Goal: Task Accomplishment & Management: Complete application form

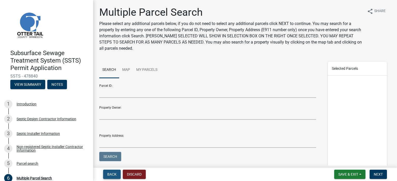
click at [111, 174] on span "Back" at bounding box center [111, 175] width 9 height 4
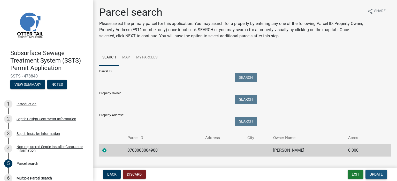
click at [375, 174] on span "Update" at bounding box center [375, 175] width 13 height 4
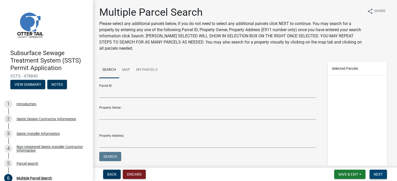
click at [376, 176] on span "Next" at bounding box center [377, 175] width 9 height 4
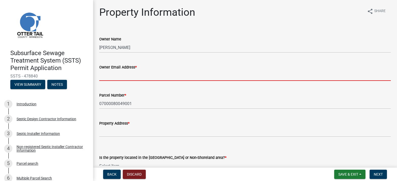
click at [109, 76] on input "Owner Email Address *" at bounding box center [244, 75] width 291 height 11
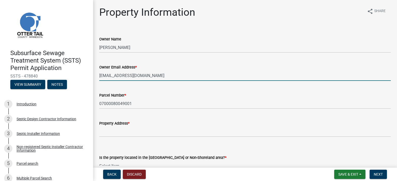
type input "peralaexcavating@gmail.com"
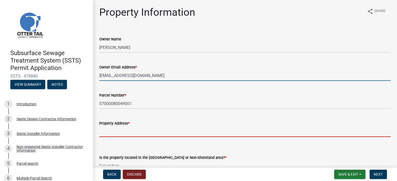
click at [113, 133] on input "Property Address *" at bounding box center [244, 132] width 291 height 11
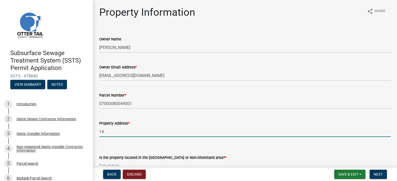
type input "1"
click at [125, 131] on input "52879 co hwy 148" at bounding box center [244, 132] width 291 height 11
click at [135, 132] on input "52879 CO HWY 148" at bounding box center [244, 132] width 291 height 11
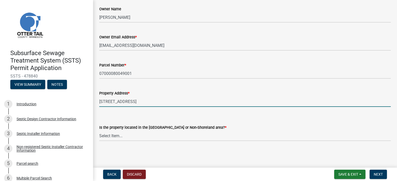
type input "52879 CO HWY 148, MENAHGA"
click at [105, 135] on select "Select Item... Shoreland Non-Shoreland" at bounding box center [244, 136] width 291 height 11
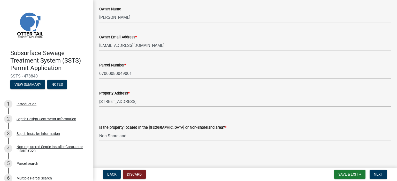
click at [99, 131] on select "Select Item... Shoreland Non-Shoreland" at bounding box center [244, 136] width 291 height 11
select select "5ed11e82-653f-4fcc-a472-8d95af57556c"
click at [375, 176] on span "Next" at bounding box center [377, 175] width 9 height 4
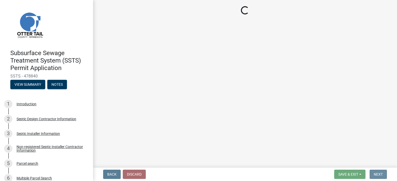
scroll to position [0, 0]
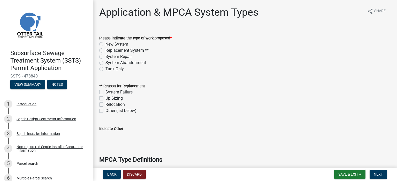
click at [105, 44] on label "New System" at bounding box center [116, 44] width 23 height 6
click at [105, 44] on input "New System" at bounding box center [106, 42] width 3 height 3
radio input "true"
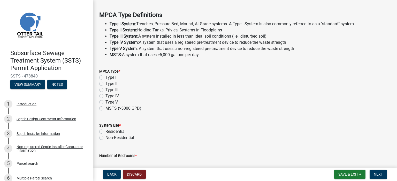
click at [105, 77] on label "Type I" at bounding box center [110, 78] width 11 height 6
click at [105, 77] on input "Type I" at bounding box center [106, 76] width 3 height 3
radio input "true"
drag, startPoint x: 101, startPoint y: 77, endPoint x: 102, endPoint y: 82, distance: 4.7
click at [102, 82] on div "MPCA Type * Type I Type II Type III Type IV Type V MSTS (>5000 GPD)" at bounding box center [244, 89] width 291 height 43
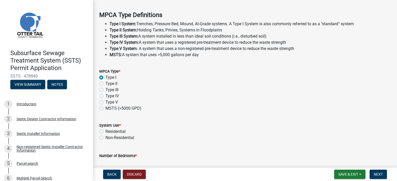
click at [105, 132] on label "Residential" at bounding box center [115, 132] width 20 height 6
click at [105, 132] on input "Residential" at bounding box center [106, 130] width 3 height 3
radio input "true"
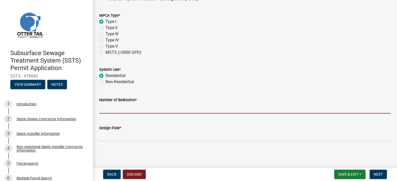
click at [119, 104] on input "Number of Bedrooms *" at bounding box center [244, 108] width 291 height 11
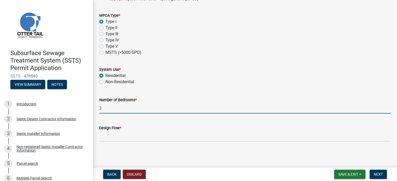
type input "3"
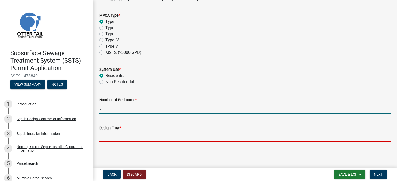
click at [119, 141] on input "Design Flow *" at bounding box center [244, 136] width 291 height 11
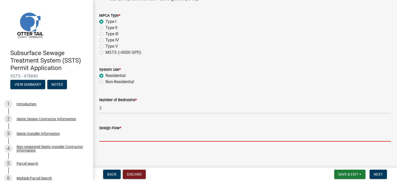
type input "450"
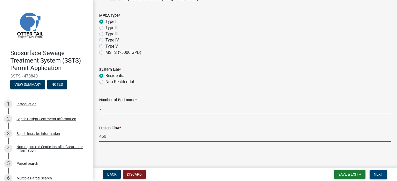
click at [381, 173] on span "Next" at bounding box center [377, 175] width 9 height 4
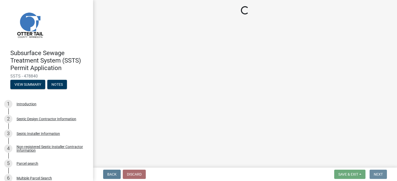
scroll to position [0, 0]
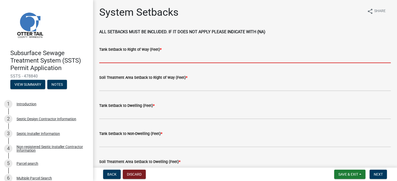
click at [116, 58] on input "Tank Setback to Right of Way (Feet) *" at bounding box center [244, 58] width 291 height 11
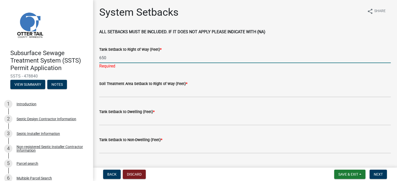
type input "650"
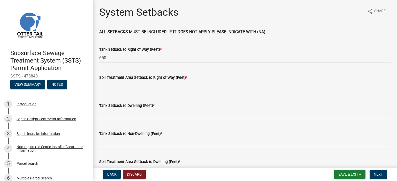
click at [106, 92] on wm-data-entity-input "Soil Treatment Area Setback to Right of Way (Feet) *" at bounding box center [244, 81] width 291 height 28
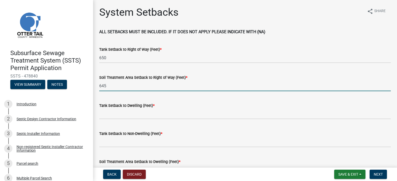
type input "645"
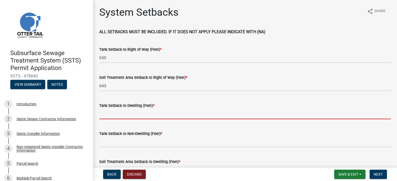
click at [105, 114] on input "Tank Setback to Dwelling (Feet) *" at bounding box center [244, 114] width 291 height 11
click at [109, 116] on input "Tank Setback to Dwelling (Feet) *" at bounding box center [244, 114] width 291 height 11
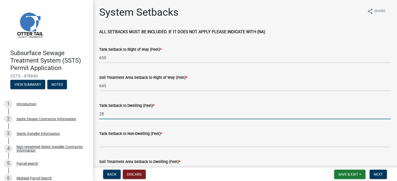
type input "28"
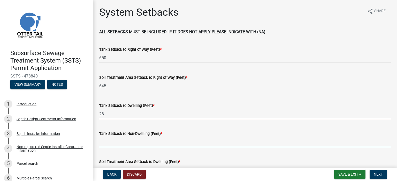
click at [110, 145] on input "Tank Setback to Non-Dwelling (Feet) *" at bounding box center [244, 142] width 291 height 11
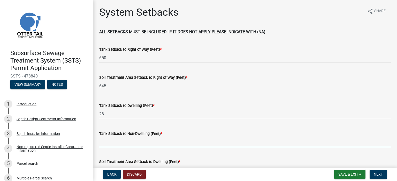
type input "NA"
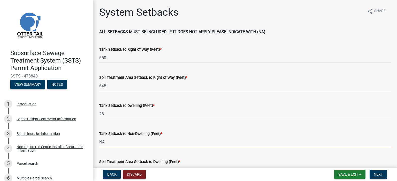
scroll to position [145, 0]
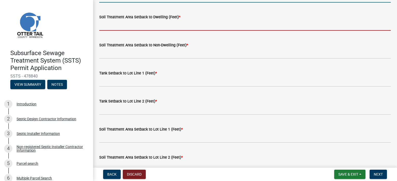
click at [119, 27] on input "Soil Treatment Area Setback to Dwelling (Feet) *" at bounding box center [244, 25] width 291 height 11
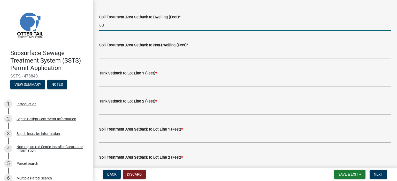
type input "60"
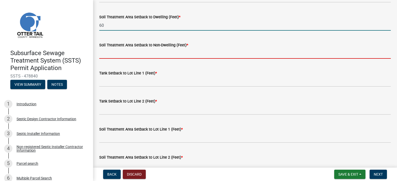
click at [107, 53] on input "Soil Treatment Area Setback to Non-Dwelling (Feet) *" at bounding box center [244, 53] width 291 height 11
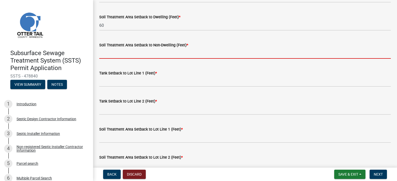
type input "NA"
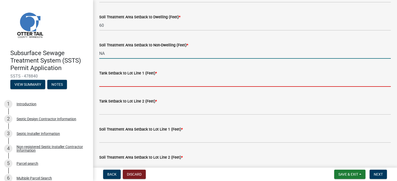
click at [107, 83] on input "Tank Setback to Lot Line 1 (Feet) *" at bounding box center [244, 81] width 291 height 11
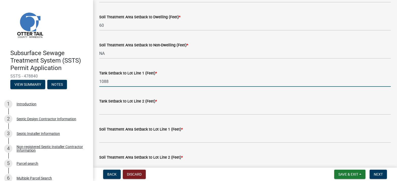
type input "1088"
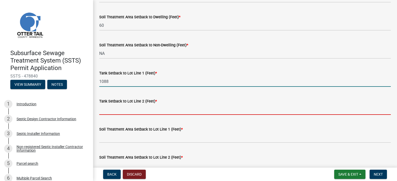
click at [110, 107] on input "Tank Setback to Lot Line 2 (Feet) *" at bounding box center [244, 110] width 291 height 11
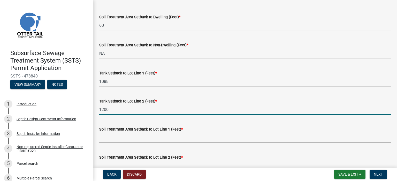
type input "1200"
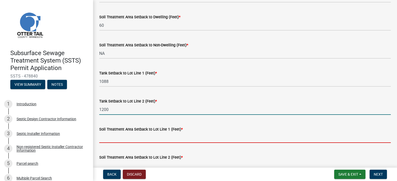
click at [107, 138] on input "Soil Treatment Area Setback to Lot Line 1 (Feet) *" at bounding box center [244, 138] width 291 height 11
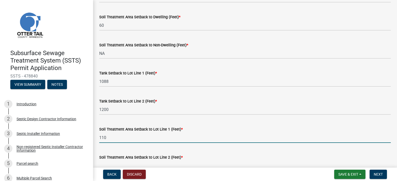
type input "110"
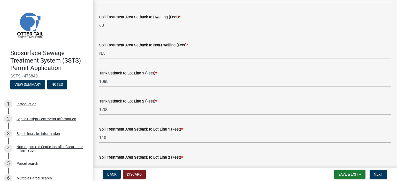
click at [134, 161] on input "Soil Treatment Area Setback to Lot Line 2 (Feet) *" at bounding box center [244, 166] width 291 height 11
click at [126, 164] on input "Soil Treatment Area Setback to Lot Line 2 (Feet) *" at bounding box center [244, 166] width 291 height 11
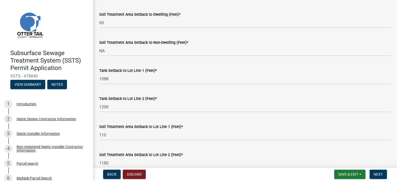
type input "1180"
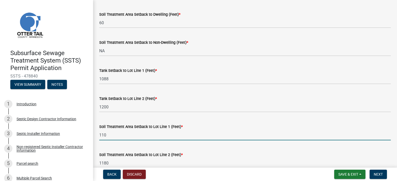
click at [101, 135] on input "110" at bounding box center [244, 135] width 291 height 11
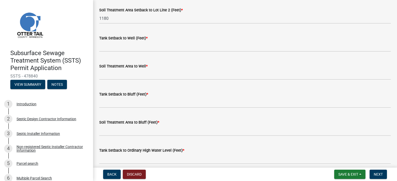
type input "1110"
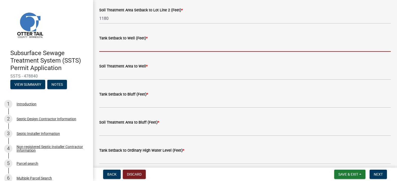
click at [108, 46] on input "Tank Setback to Well (Feet) *" at bounding box center [244, 46] width 291 height 11
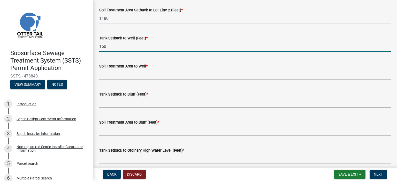
type input "160"
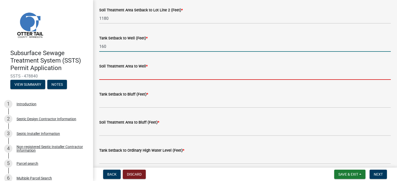
click at [115, 75] on input "Soil Treatment Area to Well *" at bounding box center [244, 74] width 291 height 11
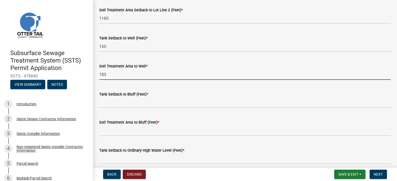
type input "185"
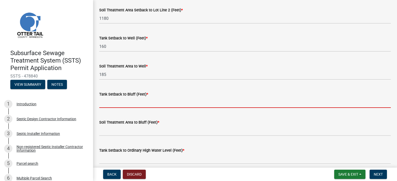
click at [115, 104] on input "Tank Setback to Bluff (Feet) *" at bounding box center [244, 103] width 291 height 11
type input "NA"
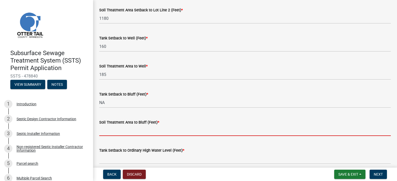
click at [114, 130] on input "Soil Treatment Area to Bluff (Feet) *" at bounding box center [244, 131] width 291 height 11
type input "NA"
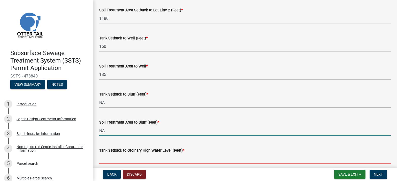
click at [115, 157] on input "Tank Setback to Ordinary High Water Level (Feet) *" at bounding box center [244, 159] width 291 height 11
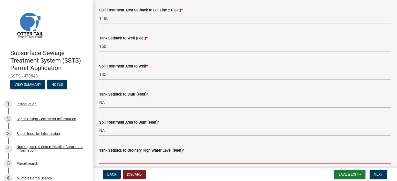
type input "NA"
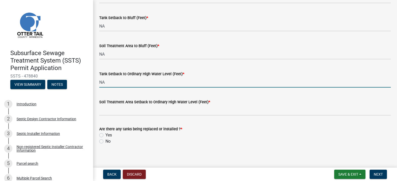
scroll to position [373, 0]
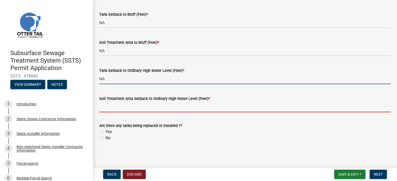
click at [108, 104] on input "Soil Treatment Area Setback to Ordinary High Water Level (Feet) *" at bounding box center [244, 107] width 291 height 11
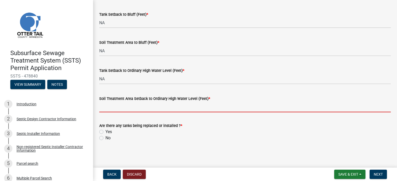
type input "NA"
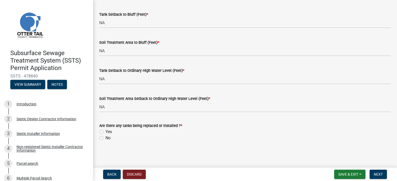
click at [105, 131] on label "Yes" at bounding box center [108, 132] width 6 height 6
click at [105, 131] on input "Yes" at bounding box center [106, 130] width 3 height 3
radio input "true"
click at [374, 171] on button "Next" at bounding box center [377, 174] width 17 height 9
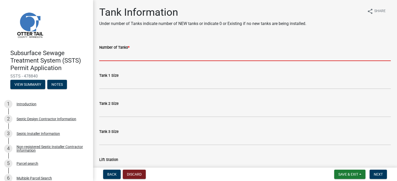
click at [126, 51] on input "Number of Tanks *" at bounding box center [244, 56] width 291 height 11
type input "1"
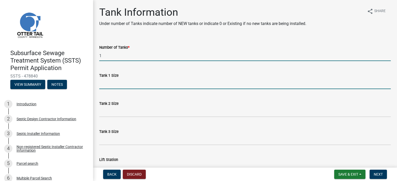
click at [111, 85] on input "Tank 1 Size" at bounding box center [244, 84] width 291 height 11
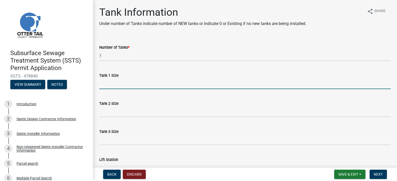
type input "1500"
click at [145, 159] on div "Lift Station" at bounding box center [244, 160] width 291 height 6
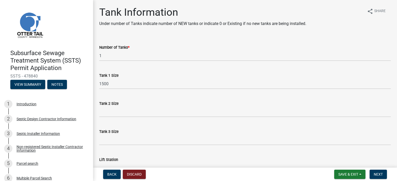
scroll to position [61, 0]
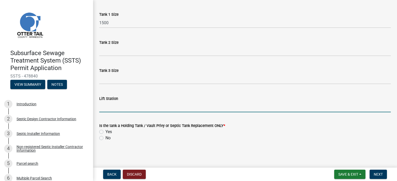
click at [107, 104] on input "Lift Station" at bounding box center [244, 107] width 291 height 11
type input "504"
click at [105, 137] on label "No" at bounding box center [107, 138] width 5 height 6
click at [105, 137] on input "No" at bounding box center [106, 136] width 3 height 3
radio input "true"
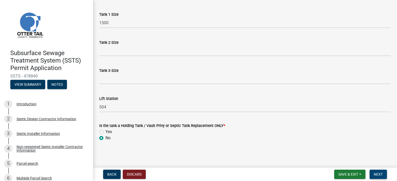
click at [378, 174] on span "Next" at bounding box center [377, 175] width 9 height 4
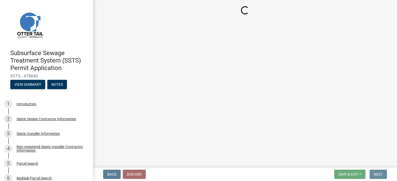
scroll to position [0, 0]
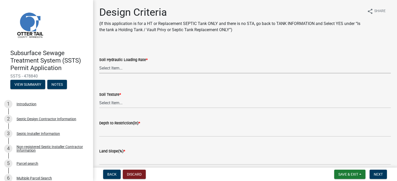
drag, startPoint x: 103, startPoint y: 68, endPoint x: 106, endPoint y: 72, distance: 5.0
click at [103, 68] on select "Select Item... 1.6 gpd/ft2 1.2 gpd/ft2 1.0 gpd/ft2 0.87 gpd/ft2 0.78 gpd/ft2 0.…" at bounding box center [244, 68] width 291 height 11
click at [99, 63] on select "Select Item... 1.6 gpd/ft2 1.2 gpd/ft2 1.0 gpd/ft2 0.87 gpd/ft2 0.78 gpd/ft2 0.…" at bounding box center [244, 68] width 291 height 11
select select "b8a1b220-aca7-4670-a1f5-0f0b15eabd52"
click at [110, 100] on select "Select Item... Coarse Sand (COS) Sand (S) Fine Sand (FS) Very Fine Sand (VFS) L…" at bounding box center [244, 103] width 291 height 11
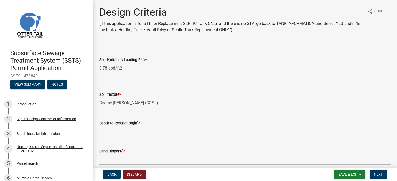
click at [99, 98] on select "Select Item... Coarse Sand (COS) Sand (S) Fine Sand (FS) Very Fine Sand (VFS) L…" at bounding box center [244, 103] width 291 height 11
select select "da4b27dc-19c7-4302-8ac1-14d0a21fabe5"
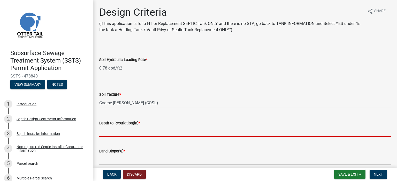
click at [112, 130] on input "Depth to Restriction(in) *" at bounding box center [244, 131] width 291 height 11
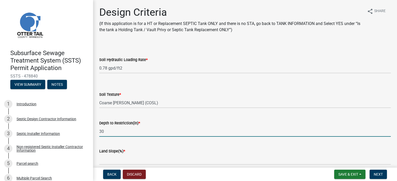
type input "30"
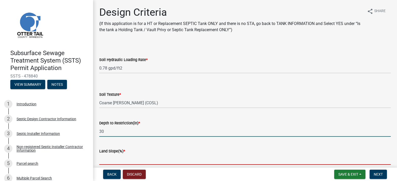
click at [107, 161] on input "Land Slope(%) *" at bounding box center [244, 160] width 291 height 11
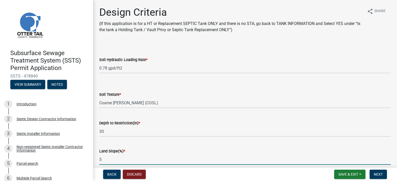
scroll to position [58, 0]
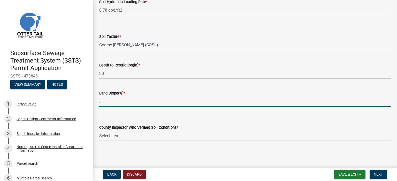
type input "5"
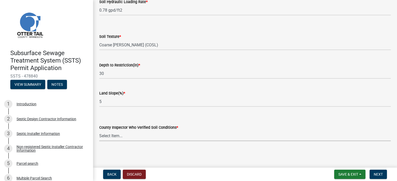
click at [113, 136] on select "Select Item... Alexis Newark Andrea Perales Brittany Tollefson Chris LeClair Co…" at bounding box center [244, 136] width 291 height 11
click at [99, 131] on select "Select Item... Alexis Newark Andrea Perales Brittany Tollefson Chris LeClair Co…" at bounding box center [244, 136] width 291 height 11
select select "77ed3ba4-a6d5-4048-ab27-59c0bc717e6e"
click at [378, 175] on span "Next" at bounding box center [377, 175] width 9 height 4
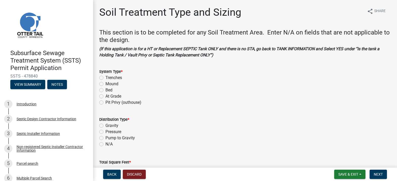
click at [105, 84] on label "Mound" at bounding box center [111, 84] width 13 height 6
click at [105, 84] on input "Mound" at bounding box center [106, 82] width 3 height 3
radio input "true"
click at [105, 131] on label "Pressure" at bounding box center [113, 132] width 16 height 6
click at [105, 131] on input "Pressure" at bounding box center [106, 130] width 3 height 3
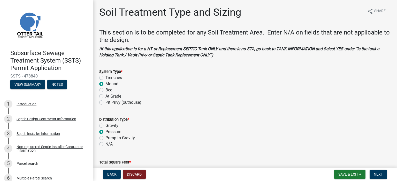
radio input "true"
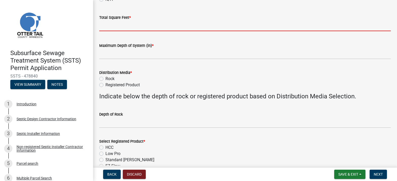
click at [103, 26] on input "Total Square Feet *" at bounding box center [244, 26] width 291 height 11
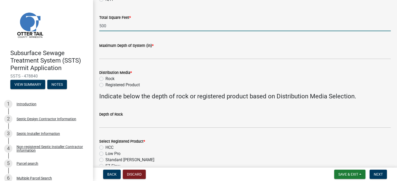
type input "500"
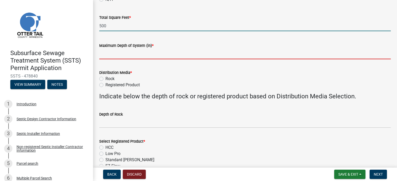
click at [106, 53] on input "Maximum Depth of System (in) *" at bounding box center [244, 54] width 291 height 11
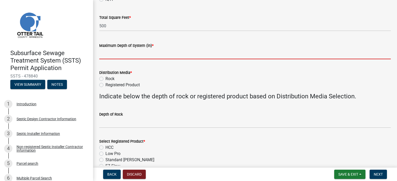
type input "-12"
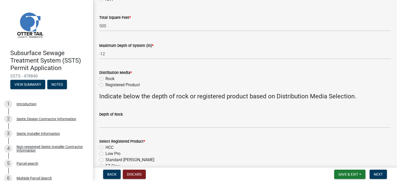
click at [105, 78] on label "Rock" at bounding box center [109, 79] width 9 height 6
click at [105, 78] on input "Rock" at bounding box center [106, 77] width 3 height 3
radio input "true"
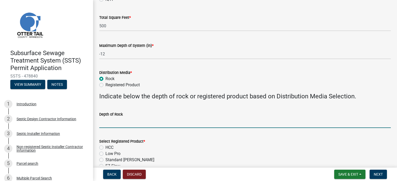
click at [104, 123] on input "Depth of Rock" at bounding box center [244, 123] width 291 height 11
type input "6""
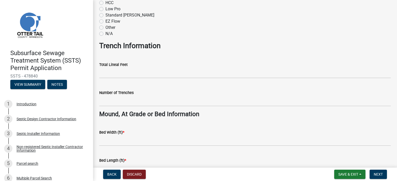
click at [105, 34] on label "N/A" at bounding box center [108, 34] width 7 height 6
click at [105, 34] on input "N/A" at bounding box center [106, 32] width 3 height 3
radio input "true"
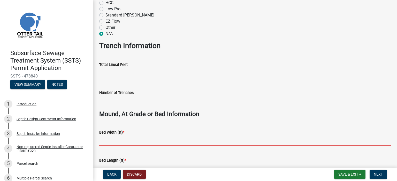
click at [107, 142] on input "Bed Width (ft) *" at bounding box center [244, 141] width 291 height 11
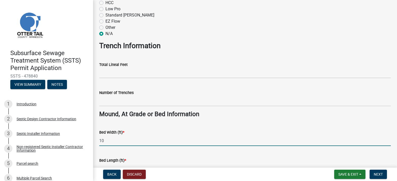
scroll to position [435, 0]
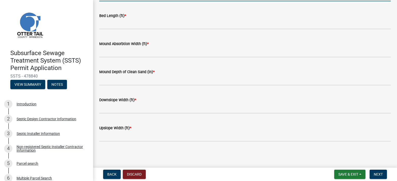
type input "10"
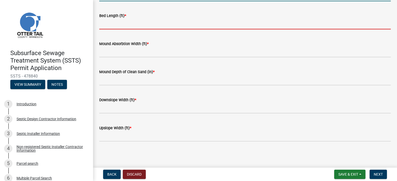
click at [109, 23] on input "Bed Length (ft) *" at bounding box center [244, 24] width 291 height 11
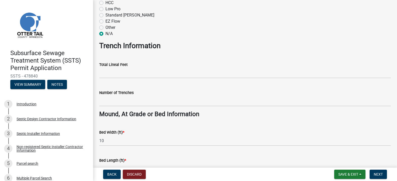
scroll to position [145, 0]
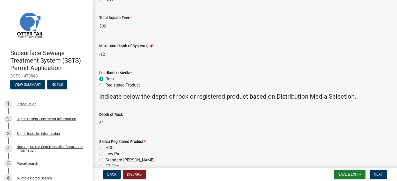
type input "37.5"
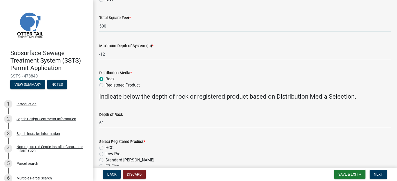
click at [110, 27] on input "500" at bounding box center [244, 26] width 291 height 11
type input "5"
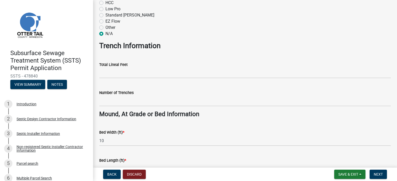
scroll to position [435, 0]
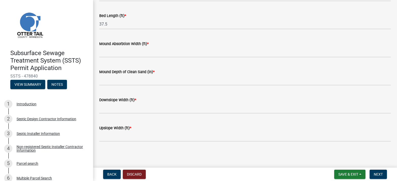
type input "375"
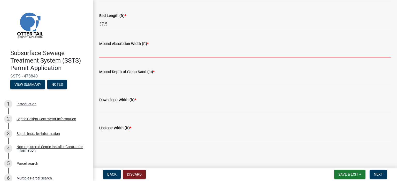
click at [112, 52] on input "Mound Absorbtion Width (ft) *" at bounding box center [244, 52] width 291 height 11
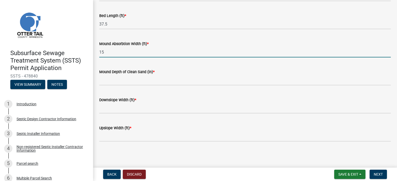
type input "15"
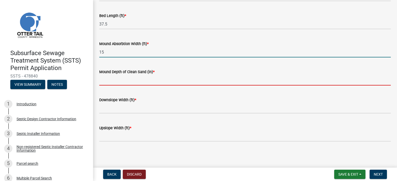
click at [109, 78] on input "Mound Depth of Clean Sand (in) *" at bounding box center [244, 80] width 291 height 11
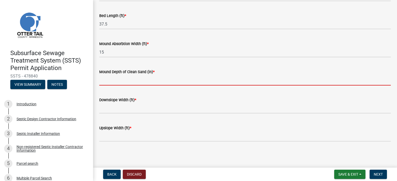
type input "12"
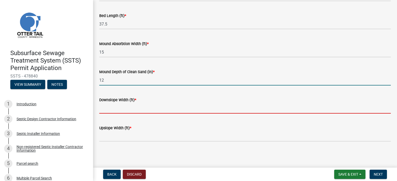
click at [106, 109] on input "Downslope Width (ft) *" at bounding box center [244, 108] width 291 height 11
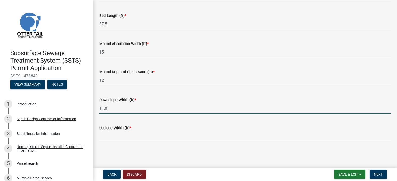
type input "11.8"
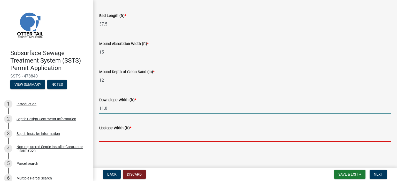
click at [107, 137] on input "Upslope Width (ft) *" at bounding box center [244, 136] width 291 height 11
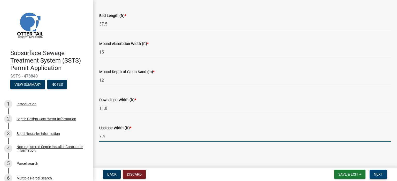
type input "7.4"
click at [381, 174] on span "Next" at bounding box center [377, 175] width 9 height 4
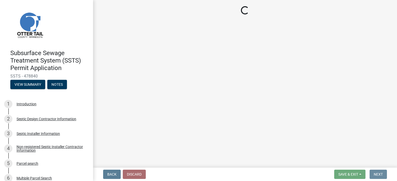
scroll to position [0, 0]
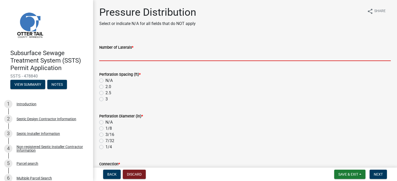
click at [108, 56] on input "Number of Laterals *" at bounding box center [244, 56] width 291 height 11
type input "3"
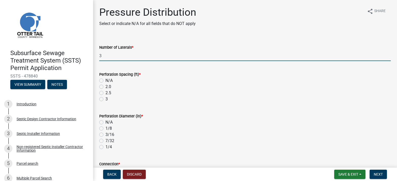
click at [105, 94] on label "2.5" at bounding box center [108, 93] width 6 height 6
click at [105, 93] on input "2.5" at bounding box center [106, 91] width 3 height 3
radio input "true"
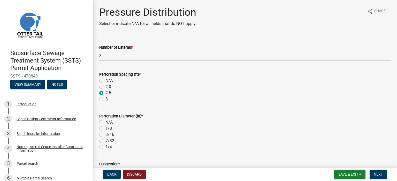
click at [105, 147] on label "1/4" at bounding box center [108, 147] width 6 height 6
click at [105, 147] on input "1/4" at bounding box center [106, 145] width 3 height 3
radio input "true"
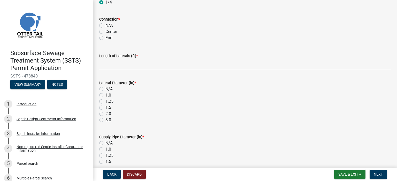
click at [105, 38] on label "End" at bounding box center [108, 38] width 7 height 6
click at [105, 38] on input "End" at bounding box center [106, 36] width 3 height 3
radio input "true"
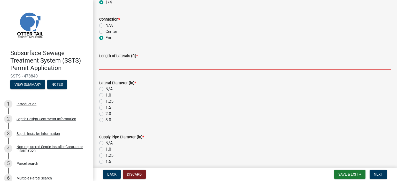
click at [110, 67] on input "Length of Laterals (ft) *" at bounding box center [244, 64] width 291 height 11
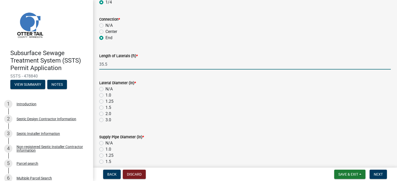
type input "35.5"
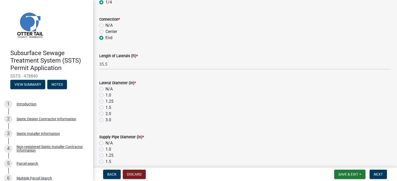
click at [105, 108] on label "1.5" at bounding box center [108, 108] width 6 height 6
click at [105, 108] on input "1.5" at bounding box center [106, 106] width 3 height 3
radio input "true"
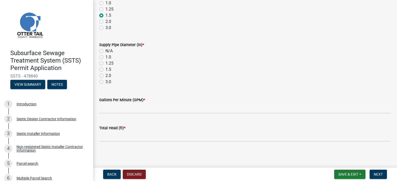
click at [105, 77] on label "2.0" at bounding box center [108, 76] width 6 height 6
click at [105, 76] on input "2.0" at bounding box center [106, 74] width 3 height 3
radio input "true"
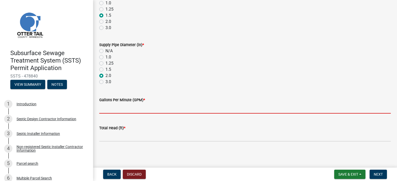
click at [109, 111] on input "Gallons Per Minute (GPM) *" at bounding box center [244, 108] width 291 height 11
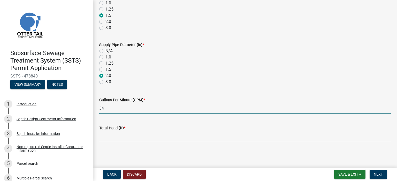
type input "34"
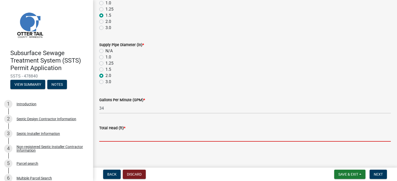
click at [106, 136] on input "Total Head (ft) *" at bounding box center [244, 136] width 291 height 11
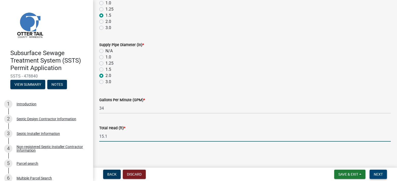
type input "15.1"
click at [382, 173] on span "Next" at bounding box center [377, 175] width 9 height 4
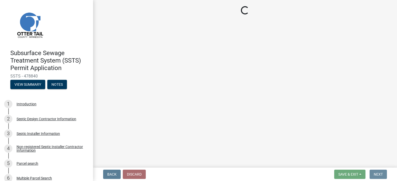
scroll to position [0, 0]
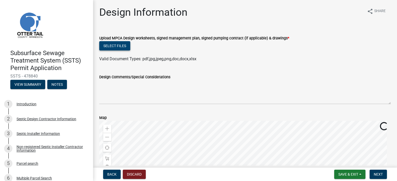
click at [117, 45] on button "Select files" at bounding box center [114, 45] width 31 height 9
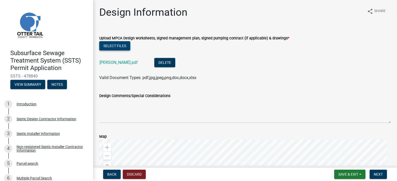
click at [115, 44] on button "Select files" at bounding box center [114, 45] width 31 height 9
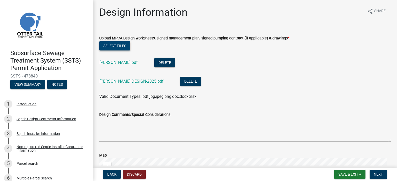
click at [115, 44] on button "Select files" at bounding box center [114, 45] width 31 height 9
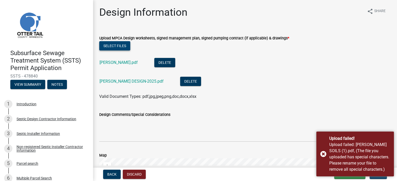
click at [115, 45] on button "Select files" at bounding box center [114, 45] width 31 height 9
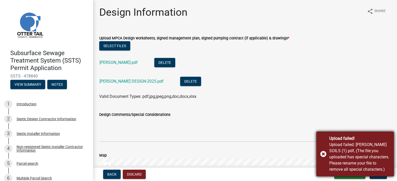
click at [324, 155] on div "Upload failed! Upload failed: KNICKREHM SOILS (1).pdf, (The file you uploaded h…" at bounding box center [354, 154] width 77 height 45
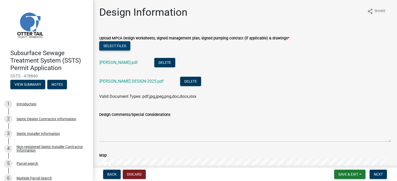
click at [113, 48] on button "Select files" at bounding box center [114, 45] width 31 height 9
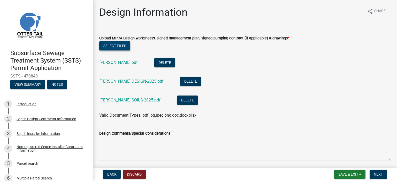
scroll to position [145, 0]
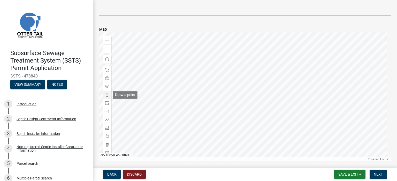
click at [107, 94] on span at bounding box center [107, 95] width 4 height 4
click at [225, 108] on div at bounding box center [244, 97] width 291 height 129
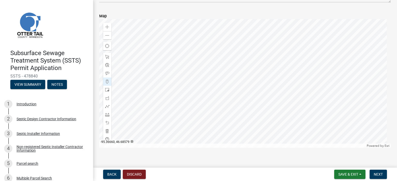
scroll to position [165, 0]
click at [381, 173] on span "Next" at bounding box center [377, 175] width 9 height 4
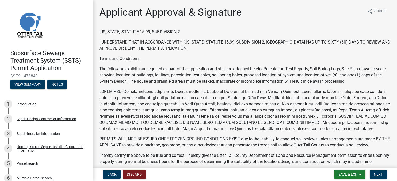
scroll to position [145, 0]
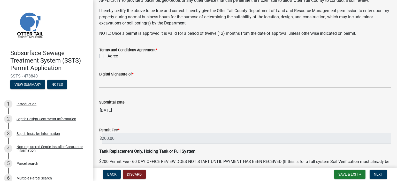
click at [105, 59] on label "I Agree" at bounding box center [111, 56] width 12 height 6
click at [105, 57] on input "I Agree" at bounding box center [106, 54] width 3 height 3
checkbox input "true"
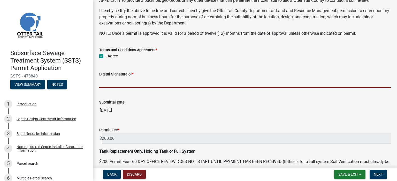
click at [140, 87] on input "Digital Signature of *" at bounding box center [244, 82] width 291 height 11
type input "JAMES R PIPER"
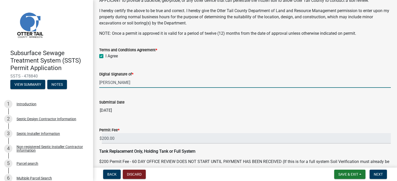
scroll to position [181, 0]
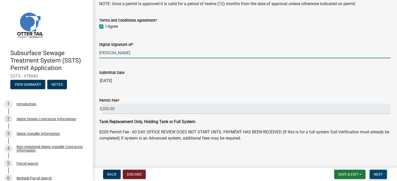
click at [377, 171] on button "Next" at bounding box center [377, 174] width 17 height 9
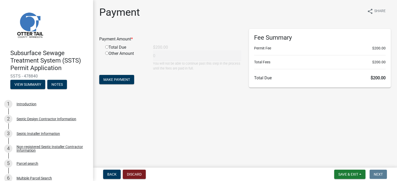
click at [107, 46] on input "radio" at bounding box center [106, 46] width 3 height 3
radio input "true"
type input "200"
click at [113, 82] on span "Make Payment" at bounding box center [116, 80] width 27 height 4
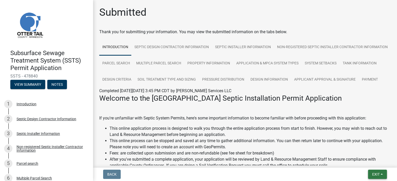
click at [381, 173] on button "Exit" at bounding box center [377, 174] width 19 height 9
click at [365, 162] on button "Save & Exit" at bounding box center [365, 161] width 41 height 12
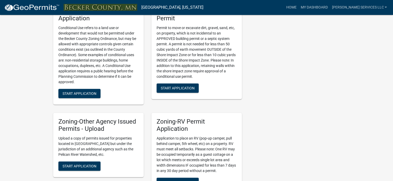
scroll to position [476, 0]
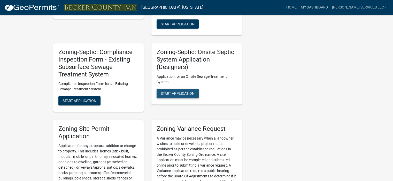
click at [176, 91] on span "Start Application" at bounding box center [178, 93] width 34 height 4
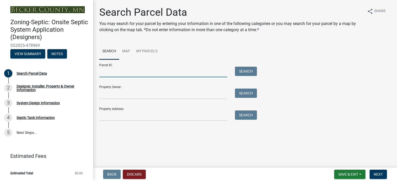
click at [121, 73] on input "Parcel ID:" at bounding box center [163, 72] width 128 height 11
click at [246, 73] on button "Search" at bounding box center [246, 71] width 22 height 9
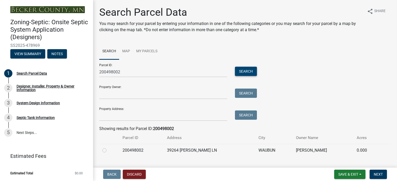
scroll to position [11, 0]
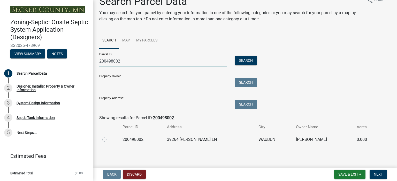
click at [121, 62] on input "200498002" at bounding box center [163, 61] width 128 height 11
click at [243, 58] on button "Search" at bounding box center [246, 60] width 22 height 9
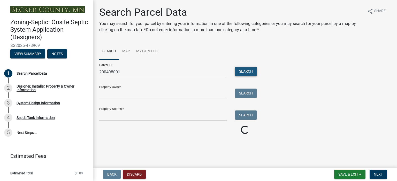
scroll to position [0, 0]
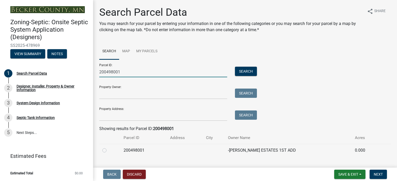
click at [122, 73] on input "200498001" at bounding box center [163, 72] width 128 height 11
click at [244, 70] on button "Search" at bounding box center [246, 71] width 22 height 9
click at [121, 73] on input "200498003" at bounding box center [163, 72] width 128 height 11
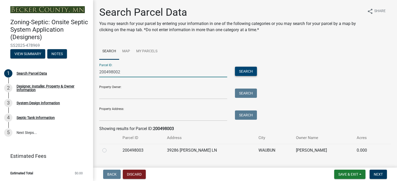
type input "200498002"
click at [241, 72] on button "Search" at bounding box center [246, 71] width 22 height 9
click at [108, 148] on label at bounding box center [108, 148] width 0 height 0
click at [108, 150] on input "radio" at bounding box center [109, 149] width 3 height 3
radio input "true"
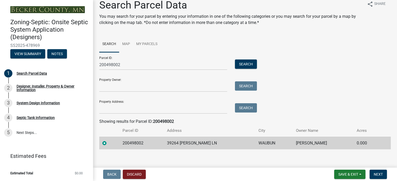
scroll to position [11, 0]
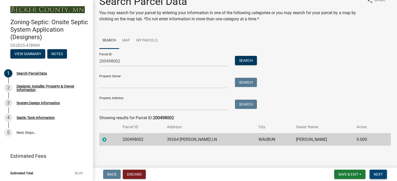
click at [380, 173] on span "Next" at bounding box center [377, 175] width 9 height 4
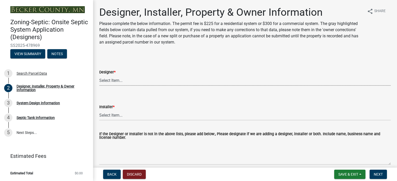
click at [116, 80] on select "Select Item... OTHER – Not listed (please add in next field and we will add to …" at bounding box center [244, 80] width 291 height 11
click at [99, 75] on select "Select Item... OTHER – Not listed (please add in next field and we will add to …" at bounding box center [244, 80] width 291 height 11
select select "60138064-8806-4d9b-bedf-9669809b6879"
click at [144, 113] on select "Select Item... OTHER – Not listed (please add in next field and we will add to …" at bounding box center [244, 115] width 291 height 11
click at [99, 110] on select "Select Item... OTHER – Not listed (please add in next field and we will add to …" at bounding box center [244, 115] width 291 height 11
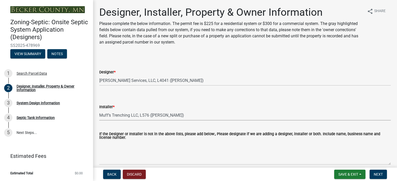
select select "f8be8ebe-2acd-4481-b862-eb2d55d24356"
